Goal: Find specific page/section: Find specific page/section

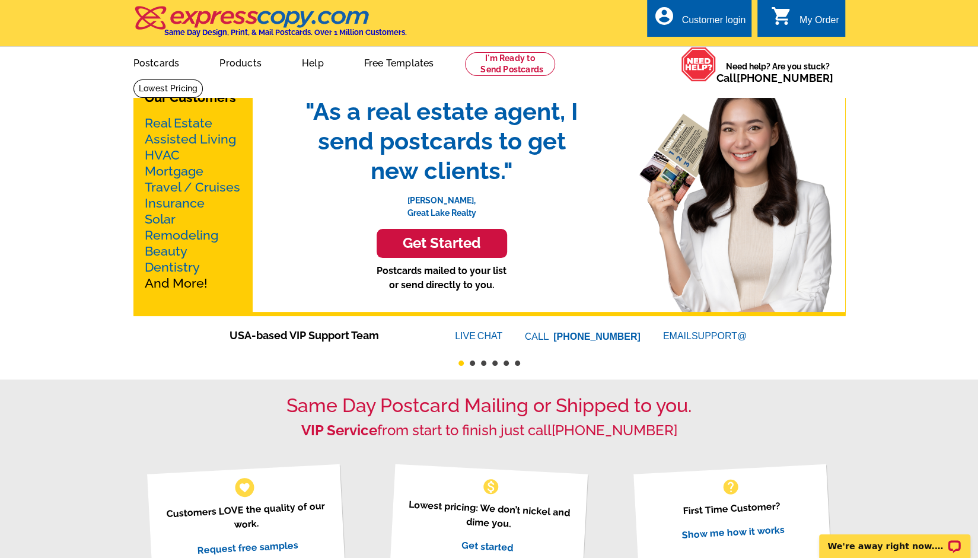
click at [187, 126] on link "Real Estate" at bounding box center [179, 123] width 68 height 15
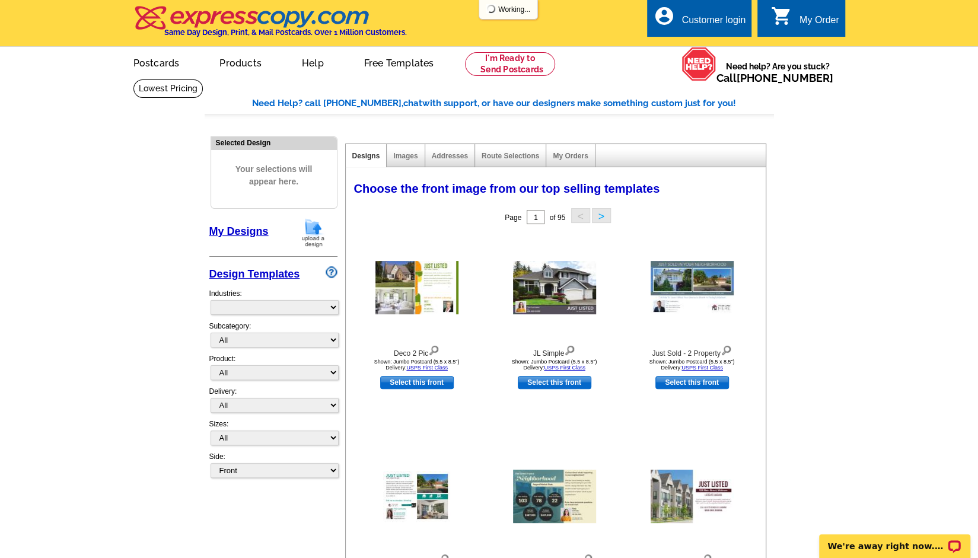
select select "785"
